Goal: Go to known website: Access a specific website the user already knows

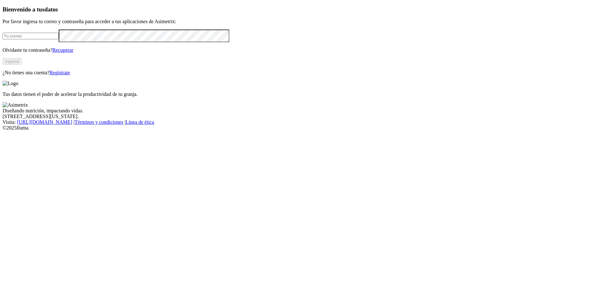
type input "[EMAIL_ADDRESS][DOMAIN_NAME]"
click at [22, 65] on button "Ingresa" at bounding box center [12, 61] width 19 height 7
